Goal: Use online tool/utility

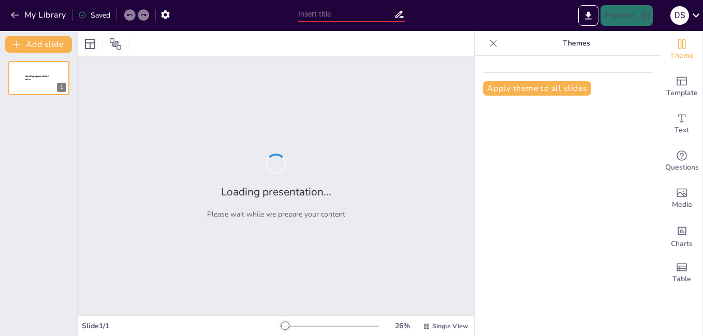
type input "Efectos Adversos de la Inteligencia Artificial en la Educación de los Alumnos"
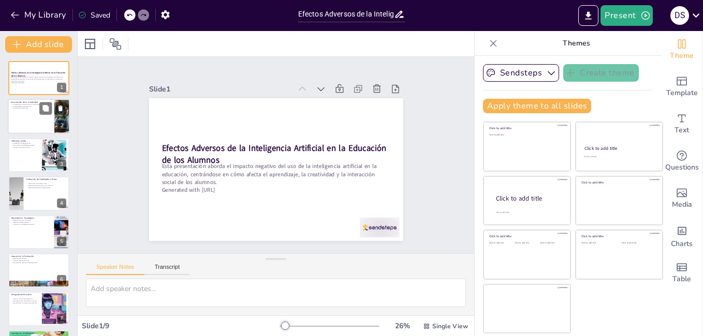
click at [44, 119] on div at bounding box center [39, 116] width 62 height 35
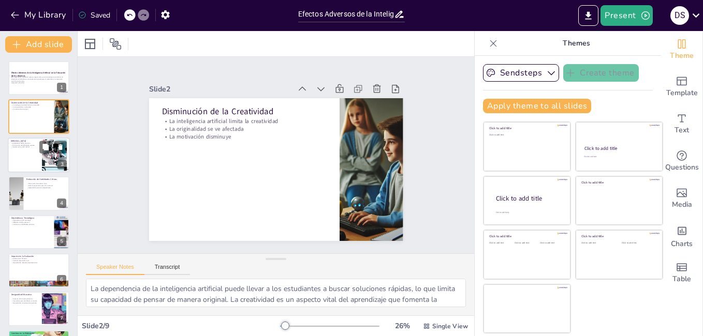
click at [29, 158] on div at bounding box center [39, 155] width 62 height 35
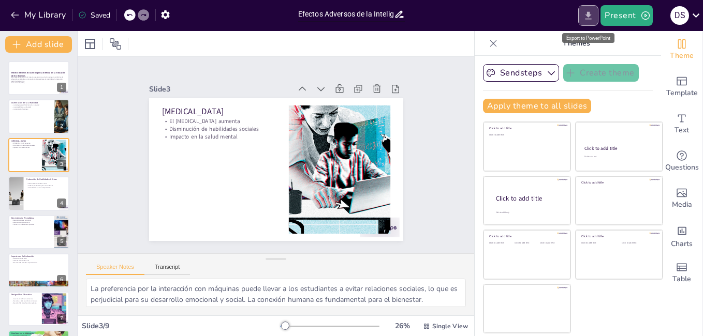
click at [586, 19] on icon "Export to PowerPoint" at bounding box center [588, 15] width 6 height 8
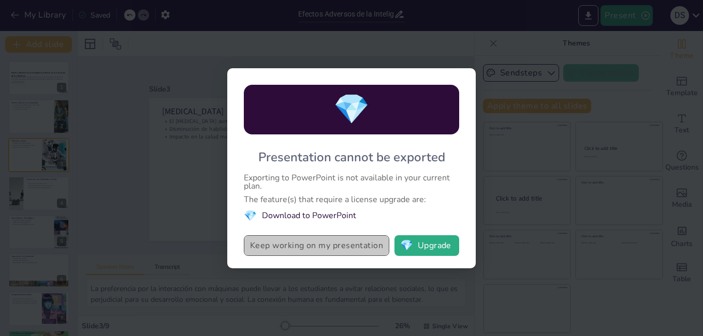
click at [357, 246] on button "Keep working on my presentation" at bounding box center [316, 245] width 145 height 21
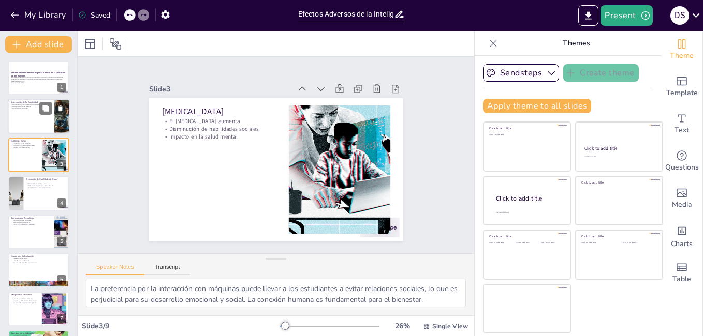
click at [33, 122] on div at bounding box center [39, 116] width 62 height 35
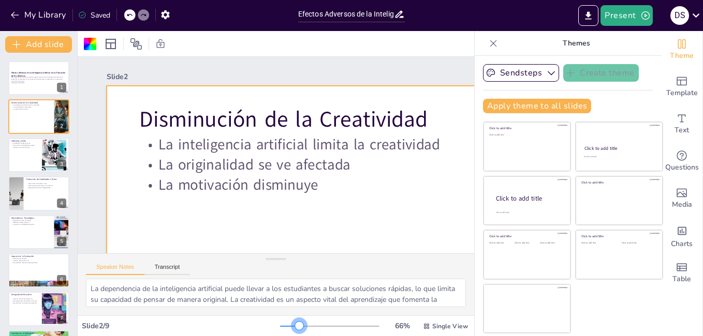
click at [292, 325] on div at bounding box center [329, 326] width 99 height 8
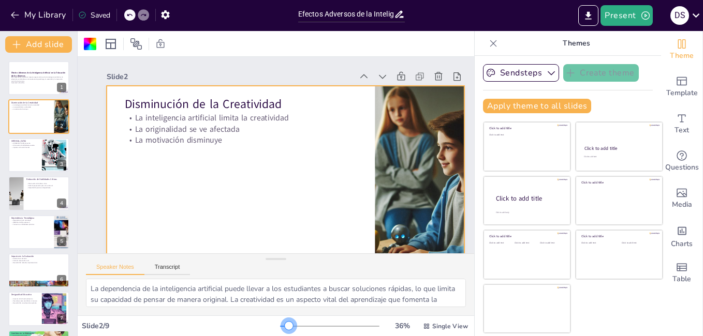
drag, startPoint x: 289, startPoint y: 324, endPoint x: 282, endPoint y: 322, distance: 7.0
click at [285, 322] on div at bounding box center [289, 326] width 8 height 8
click at [26, 160] on div at bounding box center [39, 155] width 62 height 35
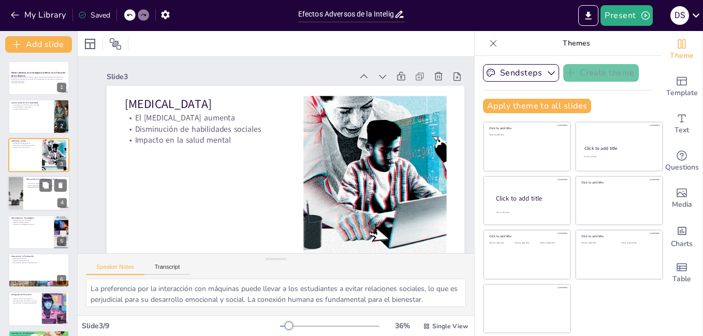
click at [39, 190] on div at bounding box center [39, 193] width 62 height 35
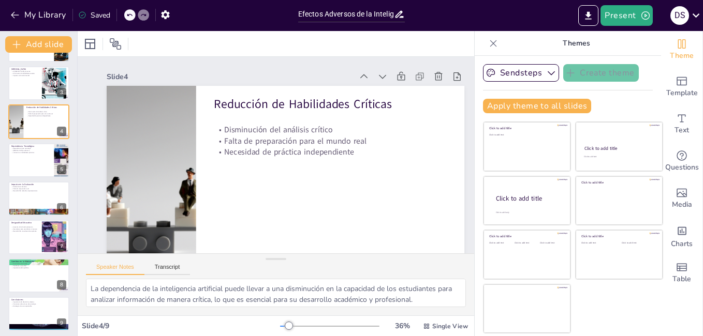
scroll to position [75, 0]
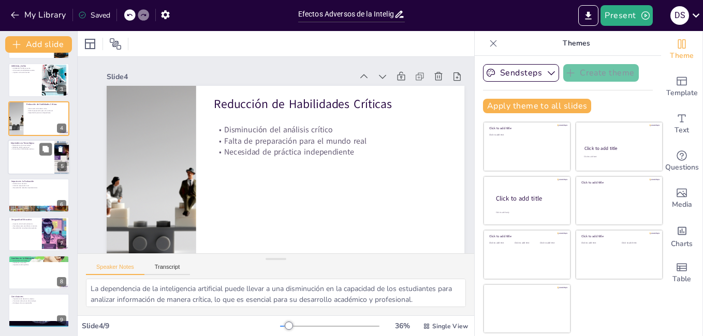
click at [22, 164] on div at bounding box center [39, 157] width 62 height 35
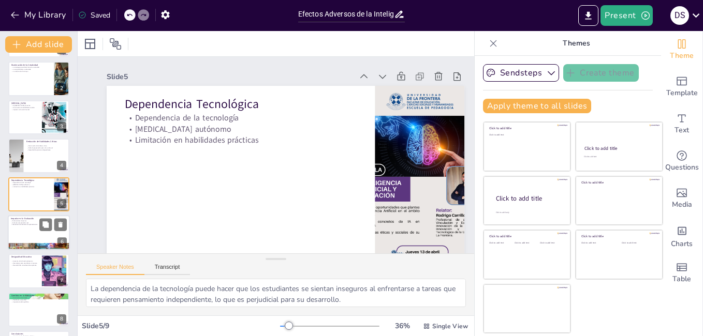
click at [20, 227] on div at bounding box center [39, 232] width 62 height 35
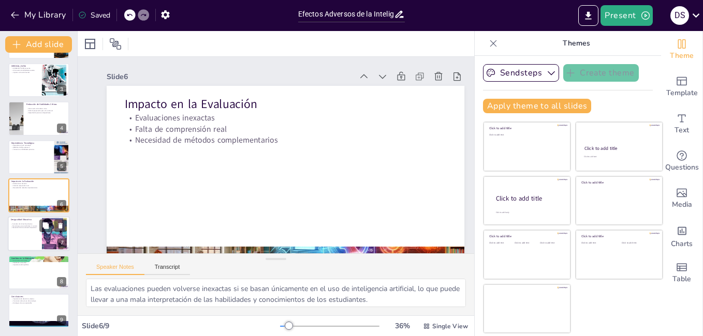
click at [26, 233] on div at bounding box center [39, 234] width 62 height 35
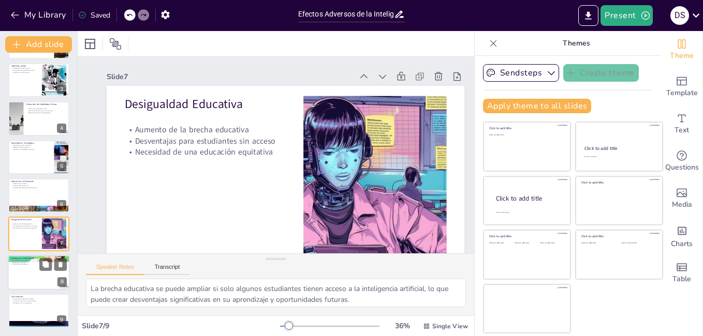
click at [39, 277] on div at bounding box center [39, 272] width 62 height 35
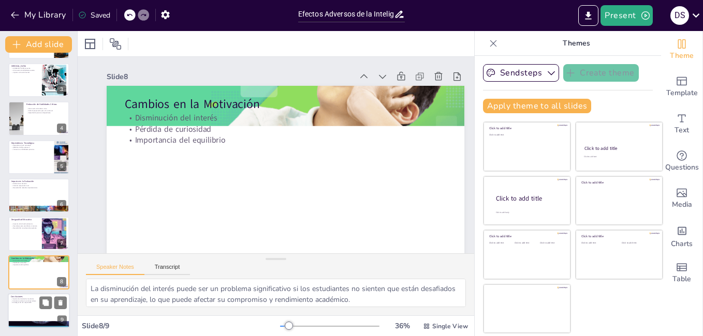
click at [36, 305] on div at bounding box center [39, 310] width 62 height 35
type textarea "Abordar los efectos negativos de la inteligencia artificial es crucial para ase…"
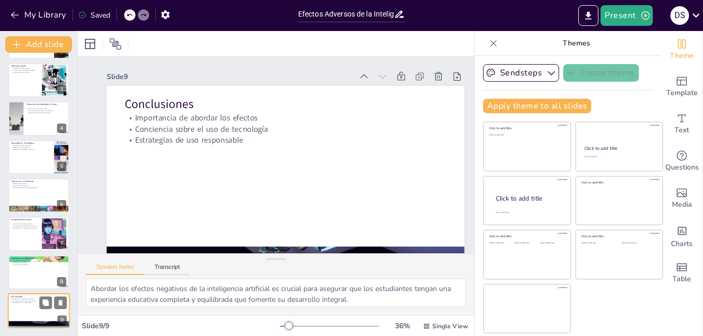
scroll to position [31, 0]
